Goal: Book appointment/travel/reservation

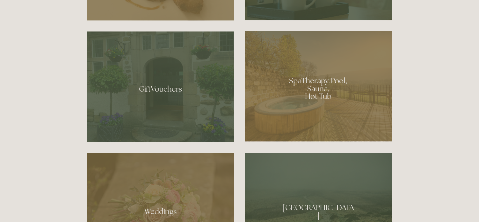
scroll to position [446, 0]
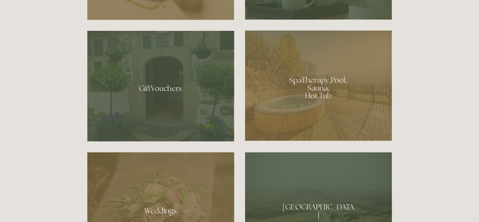
click at [162, 97] on div at bounding box center [160, 86] width 147 height 111
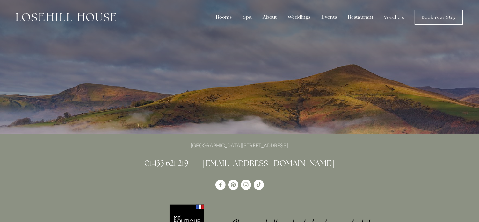
click at [175, 110] on div at bounding box center [239, 67] width 304 height 134
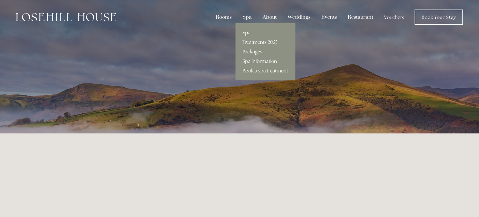
click at [270, 69] on link "Book a spa treatment" at bounding box center [265, 71] width 60 height 10
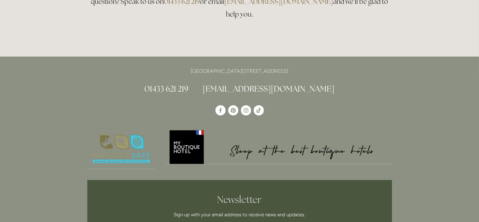
scroll to position [159, 0]
